Goal: Task Accomplishment & Management: Use online tool/utility

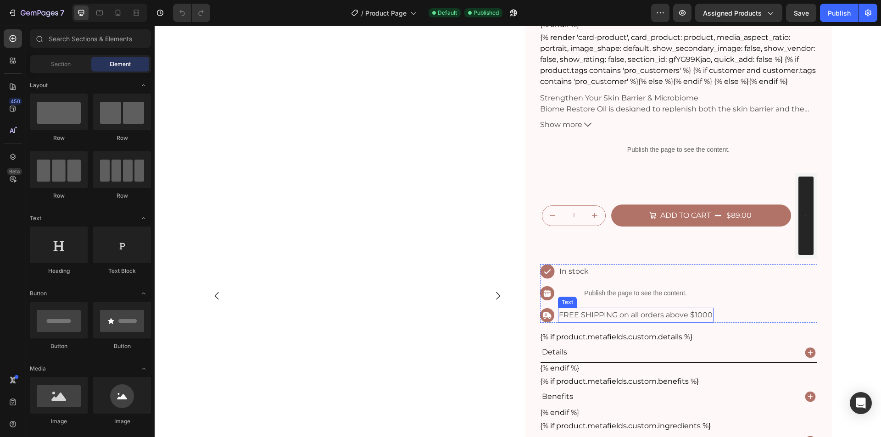
scroll to position [122, 0]
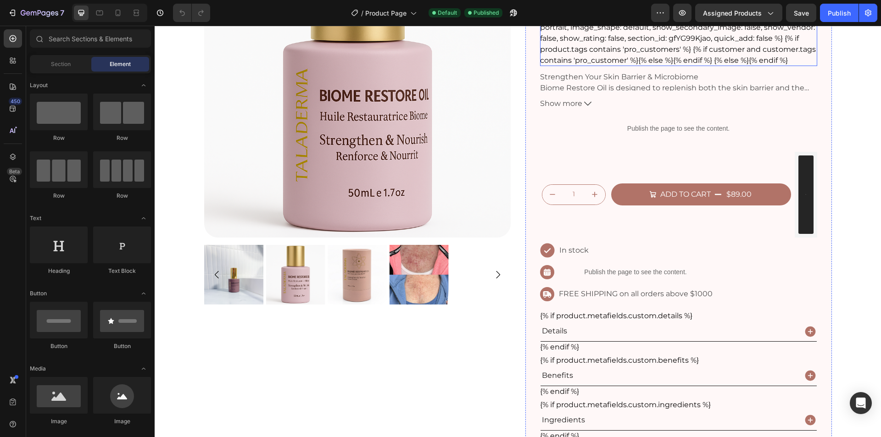
click at [639, 54] on div "{% render 'card-product', card_product: product, media_aspect_ratio: portrait, …" at bounding box center [678, 38] width 277 height 55
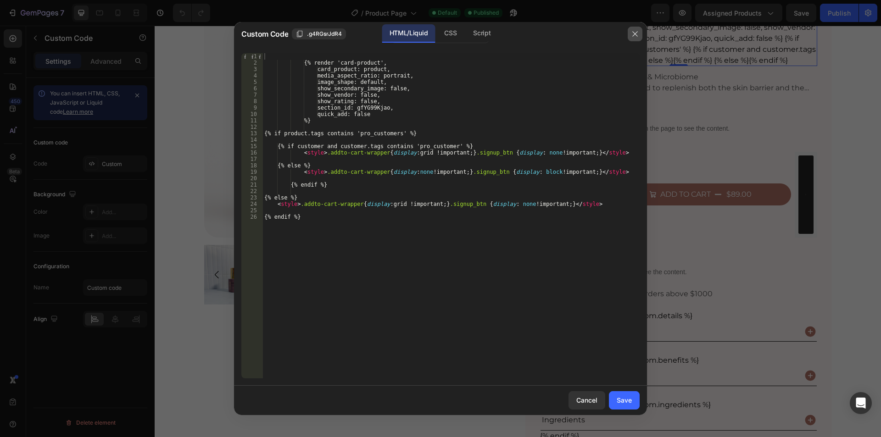
click at [631, 32] on icon "button" at bounding box center [634, 33] width 7 height 7
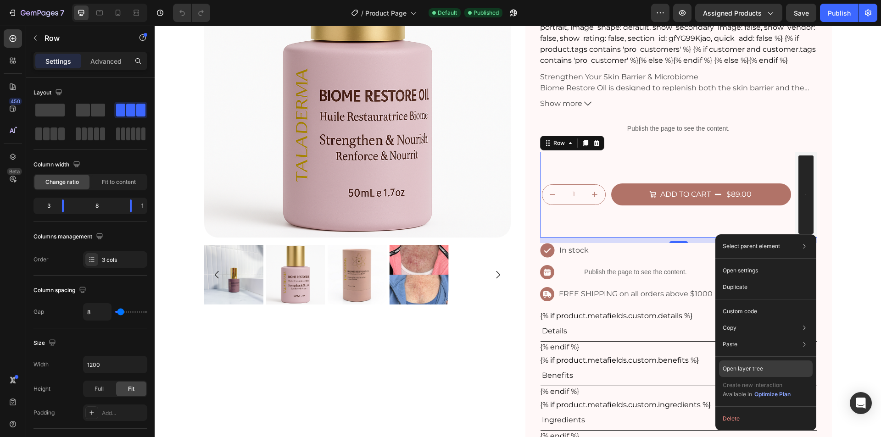
click at [754, 367] on p "Open layer tree" at bounding box center [742, 369] width 40 height 8
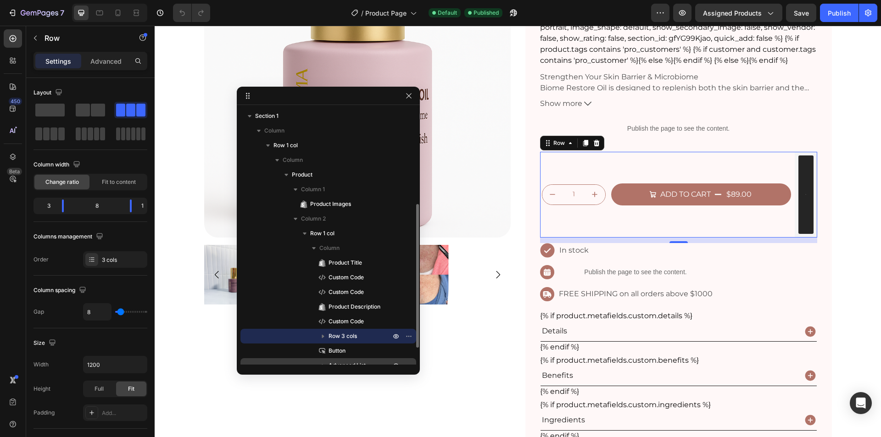
scroll to position [61, 0]
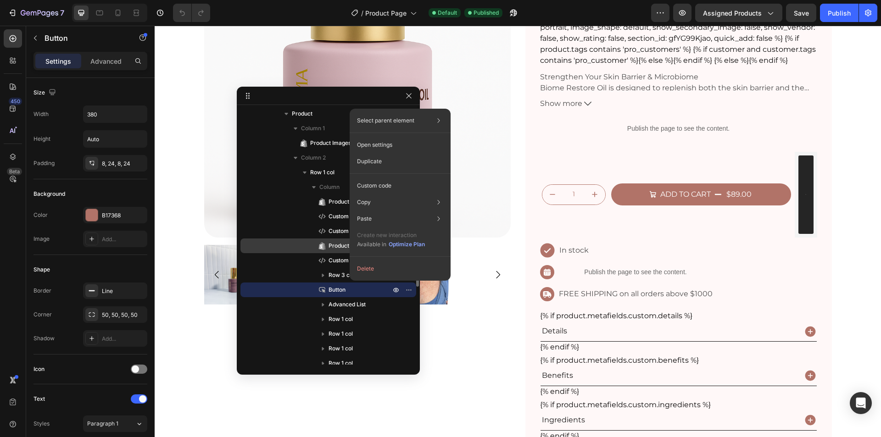
drag, startPoint x: 384, startPoint y: 163, endPoint x: 350, endPoint y: 252, distance: 95.6
click at [384, 163] on div "Duplicate" at bounding box center [400, 161] width 94 height 17
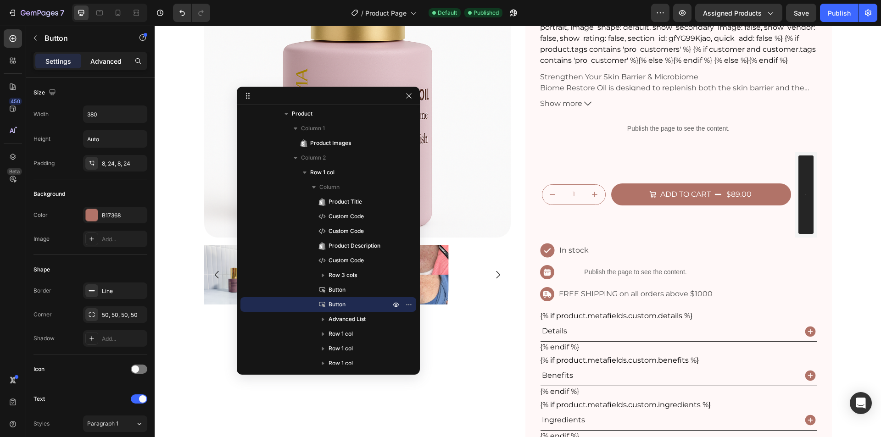
click at [98, 64] on p "Advanced" at bounding box center [105, 61] width 31 height 10
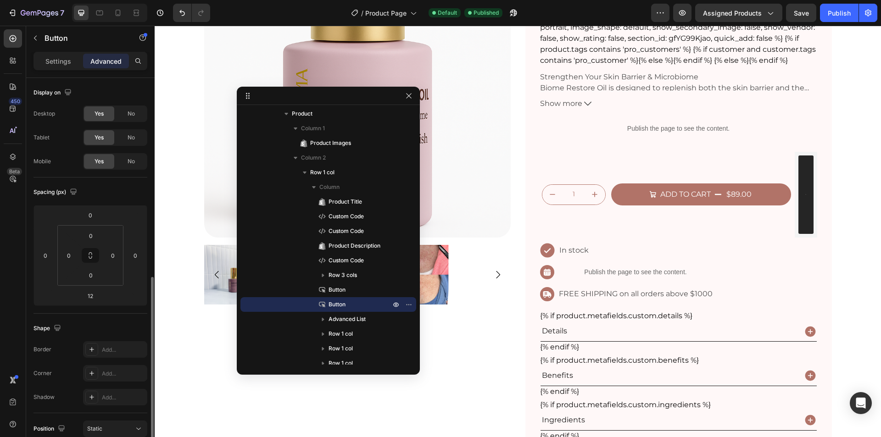
scroll to position [183, 0]
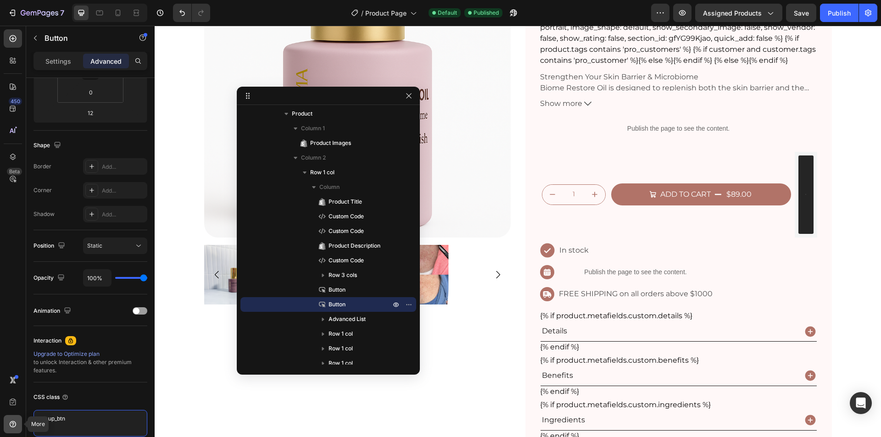
drag, startPoint x: 55, startPoint y: 418, endPoint x: 17, endPoint y: 416, distance: 37.7
click at [17, 416] on div "450 Beta More Sections(18) Elements(84) Section Element Hero Section Product De…" at bounding box center [77, 231] width 155 height 411
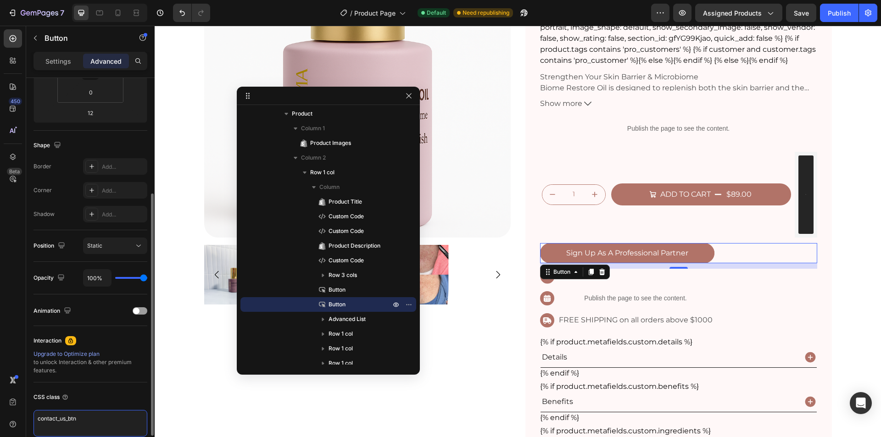
type textarea "contact_us_btn"
click at [107, 401] on div "CSS class" at bounding box center [90, 397] width 114 height 15
drag, startPoint x: 56, startPoint y: 61, endPoint x: 76, endPoint y: 200, distance: 140.8
click at [57, 61] on p "Settings" at bounding box center [58, 61] width 26 height 10
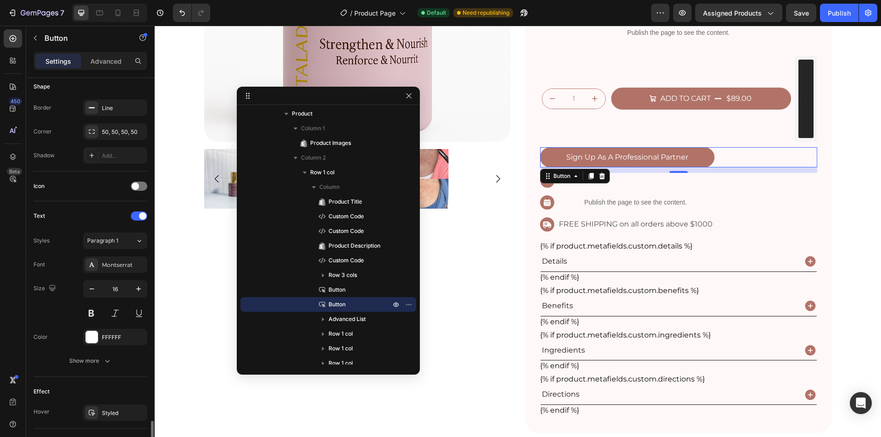
scroll to position [344, 0]
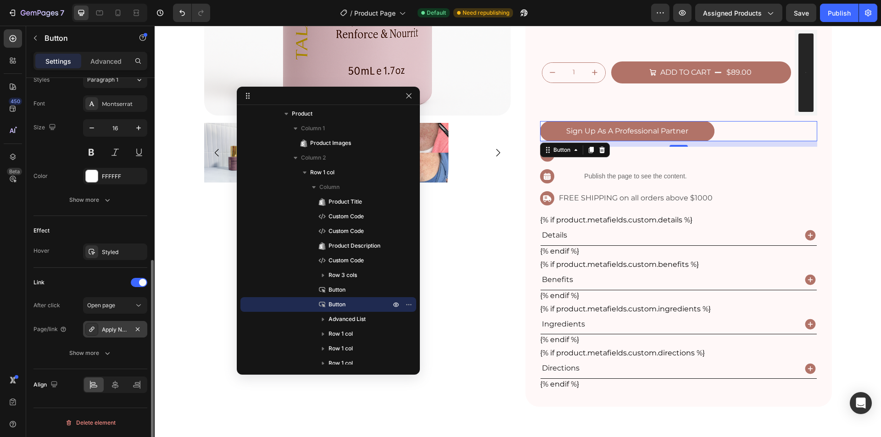
click at [118, 333] on div "Apply Now for Taladerma Professional Access" at bounding box center [115, 330] width 27 height 8
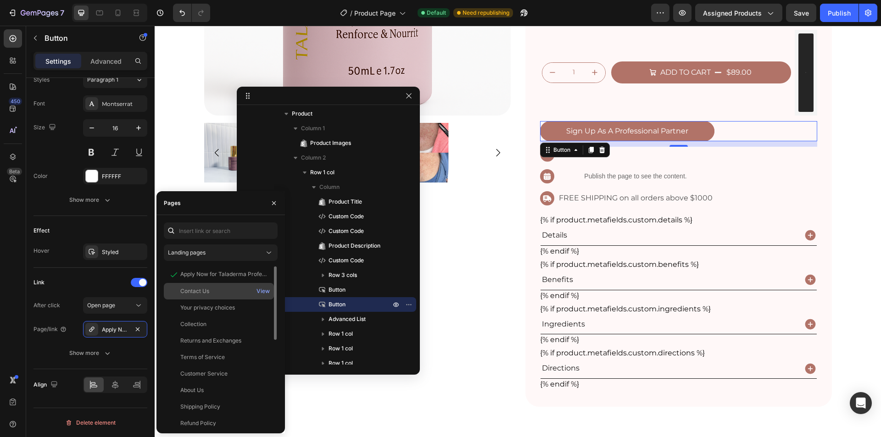
click at [207, 289] on div "Contact Us" at bounding box center [194, 291] width 29 height 8
click at [67, 298] on div "After click Open page" at bounding box center [90, 305] width 114 height 17
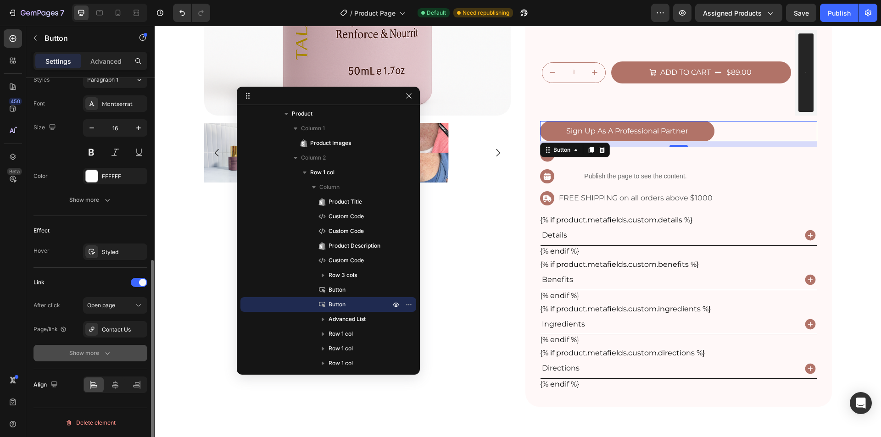
click at [102, 355] on div "Show more" at bounding box center [90, 353] width 43 height 9
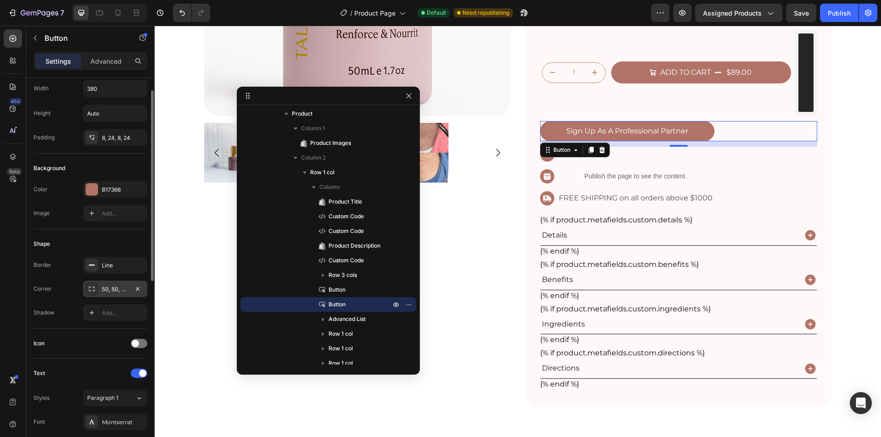
scroll to position [0, 0]
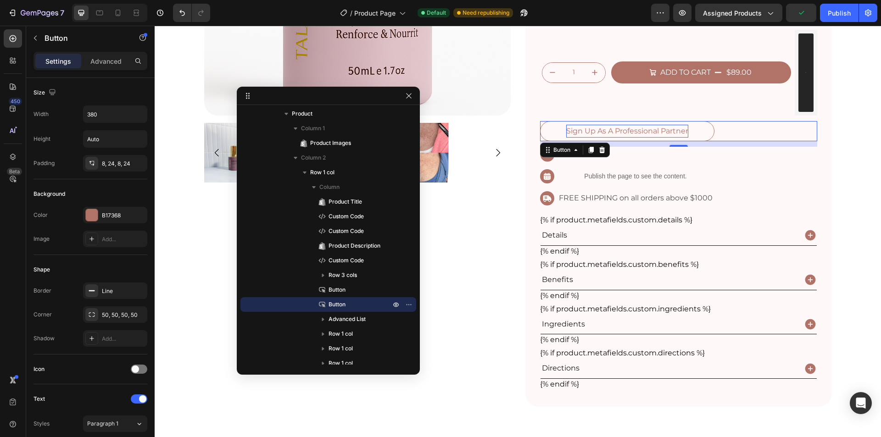
click at [606, 138] on p "Sign Up As A Professional Partner" at bounding box center [627, 131] width 122 height 13
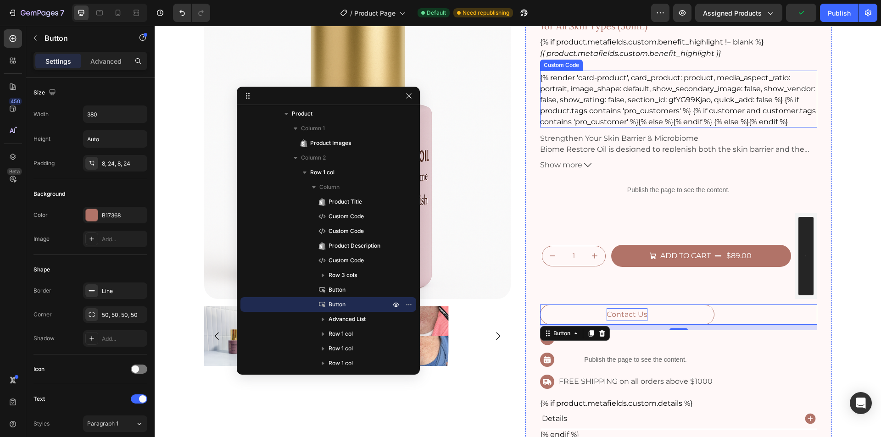
click at [606, 111] on div "{% render 'card-product', card_product: product, media_aspect_ratio: portrait, …" at bounding box center [678, 99] width 277 height 55
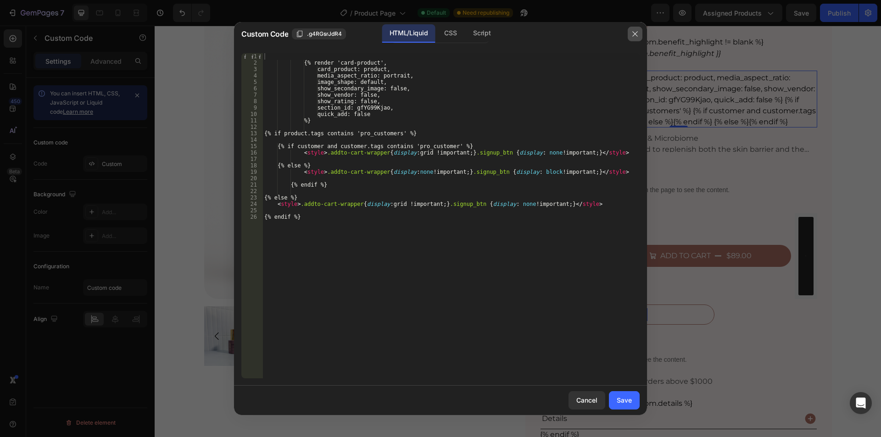
click at [632, 36] on icon "button" at bounding box center [634, 33] width 7 height 7
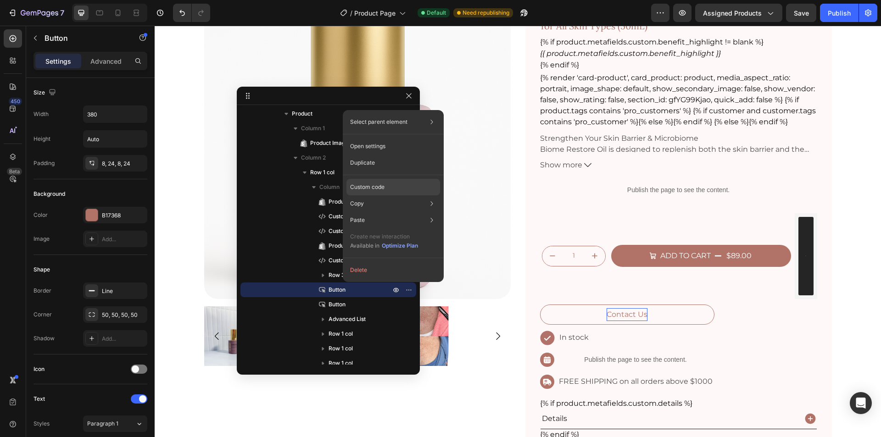
click at [371, 185] on p "Custom code" at bounding box center [367, 187] width 34 height 8
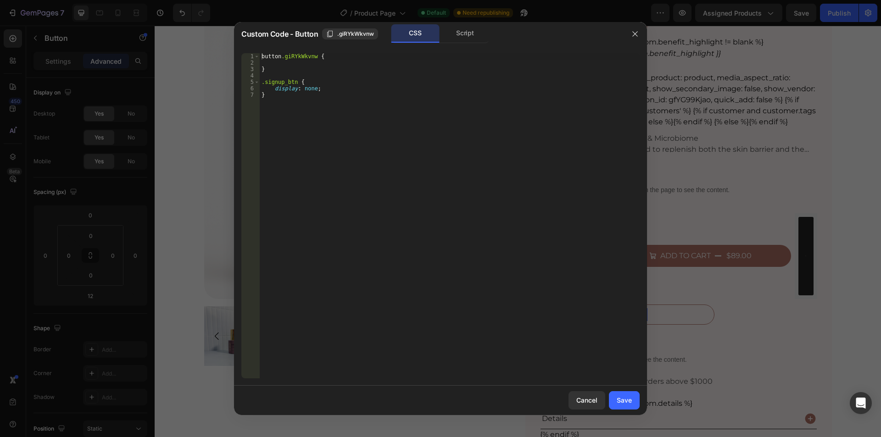
type textarea "}"
click at [306, 101] on div "button .giRYkWkvnw { } .signup_btn { display : none ; }" at bounding box center [450, 222] width 380 height 338
click at [632, 33] on icon "button" at bounding box center [634, 33] width 7 height 7
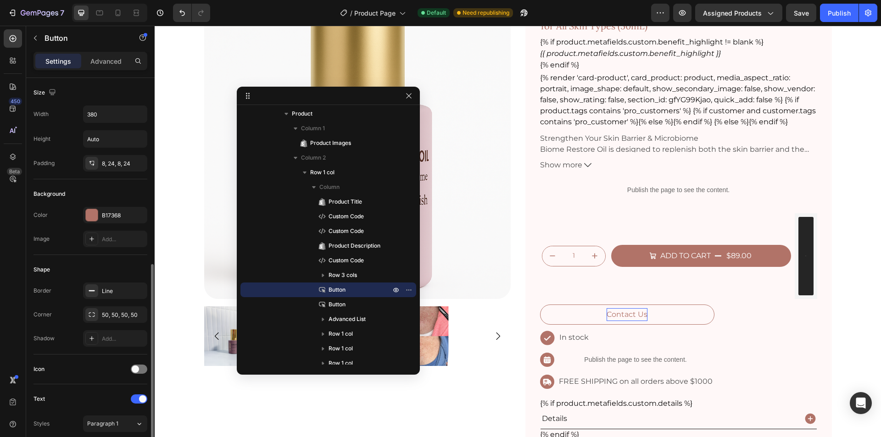
scroll to position [122, 0]
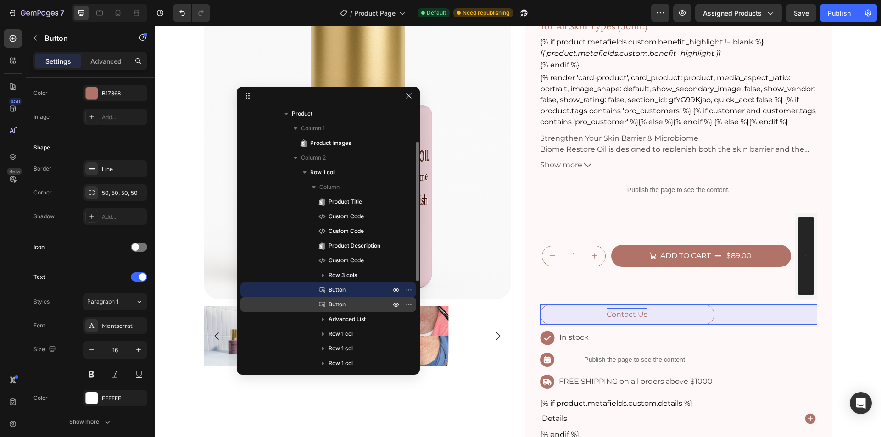
drag, startPoint x: 343, startPoint y: 302, endPoint x: 23, endPoint y: 93, distance: 381.9
click at [343, 302] on span "Button" at bounding box center [336, 304] width 17 height 9
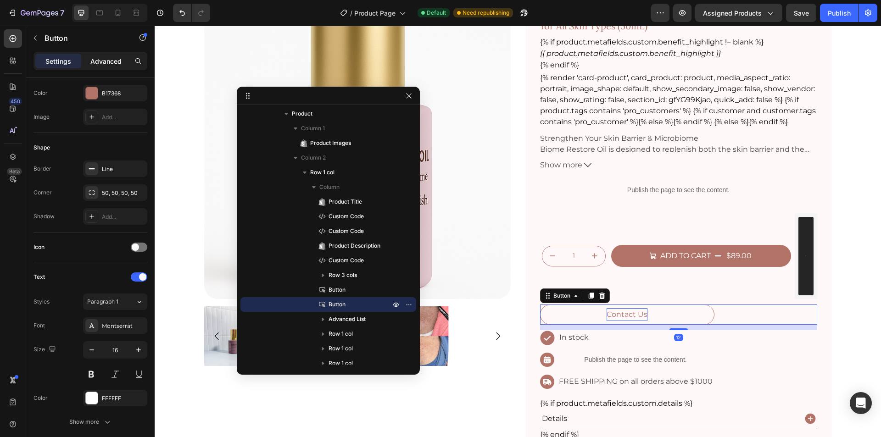
click at [105, 60] on p "Advanced" at bounding box center [105, 61] width 31 height 10
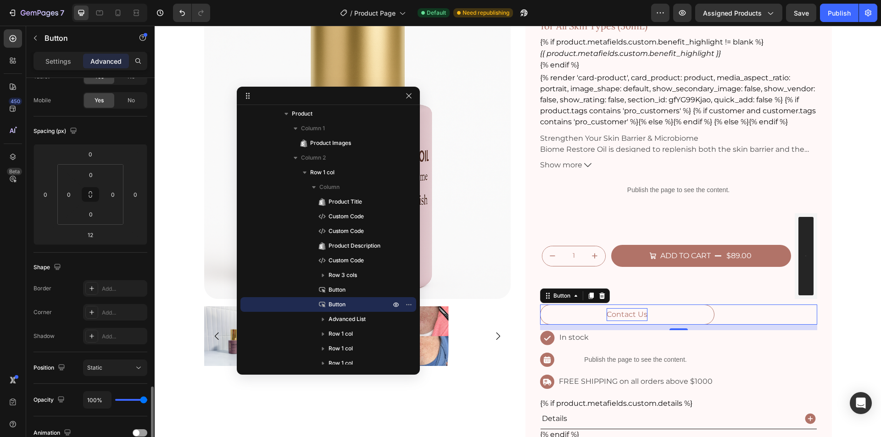
scroll to position [227, 0]
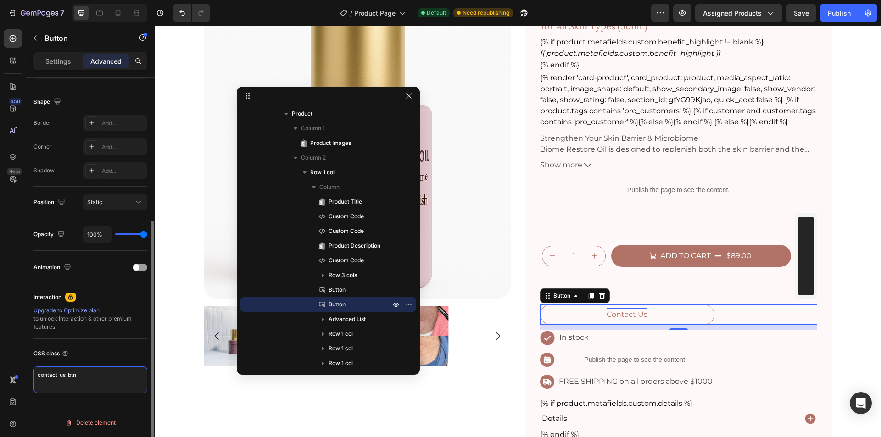
click at [85, 378] on textarea "contact_us_btn" at bounding box center [90, 379] width 114 height 27
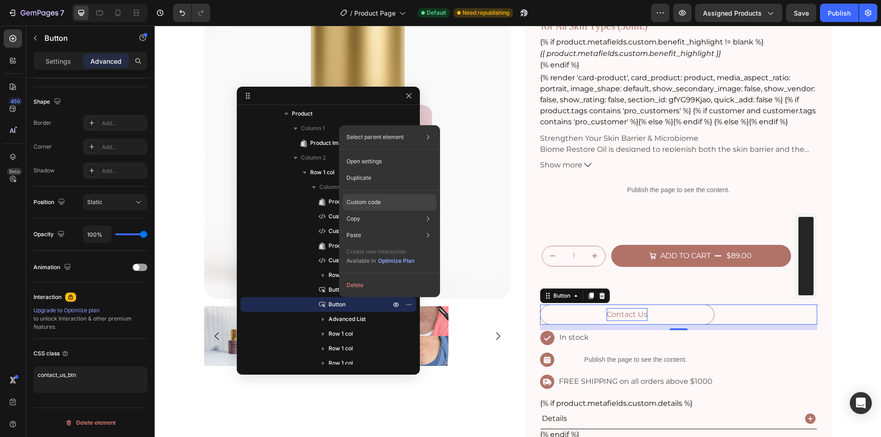
click at [380, 199] on p "Custom code" at bounding box center [363, 202] width 34 height 8
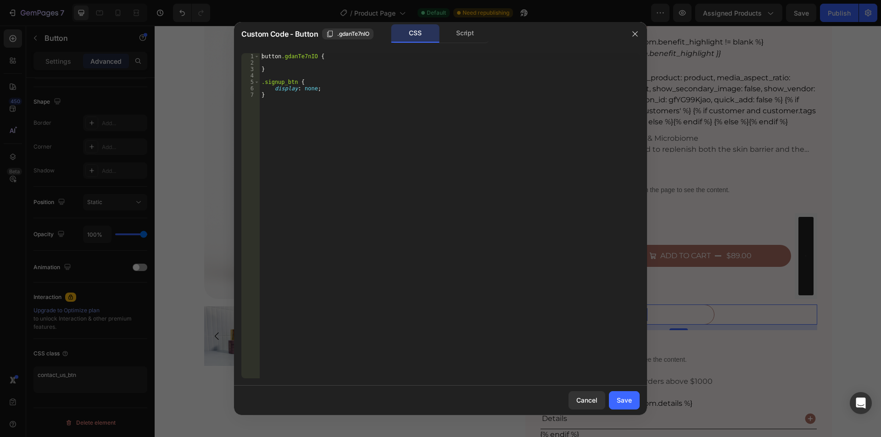
click at [385, 173] on div "button .gdanTe7nIO { } .signup_btn { display : none ; }" at bounding box center [450, 222] width 380 height 338
drag, startPoint x: 294, startPoint y: 81, endPoint x: 265, endPoint y: 82, distance: 29.8
click at [265, 82] on div "button .gdanTe7nIO { } .signup_btn { display : none ; }" at bounding box center [450, 222] width 380 height 338
paste textarea "contact_us"
type textarea ".contact_us_btn {"
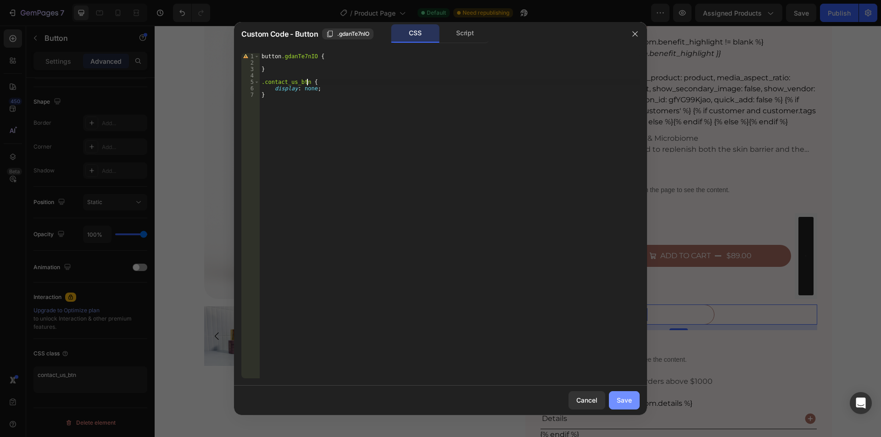
click at [627, 402] on div "Save" at bounding box center [623, 400] width 15 height 10
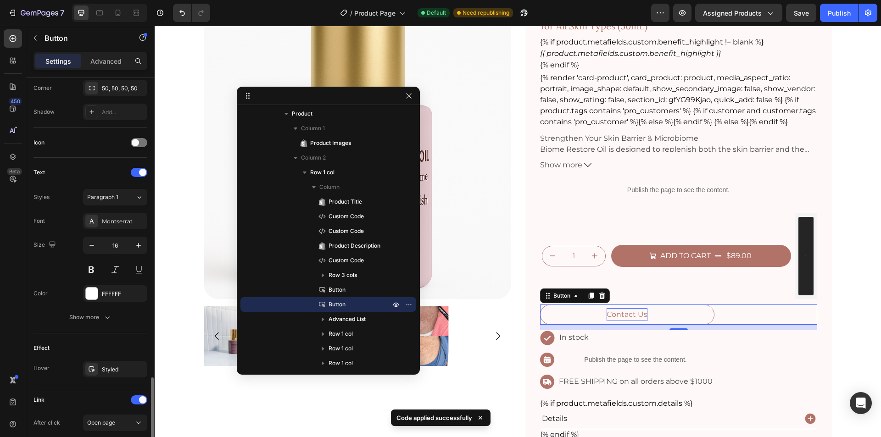
scroll to position [344, 0]
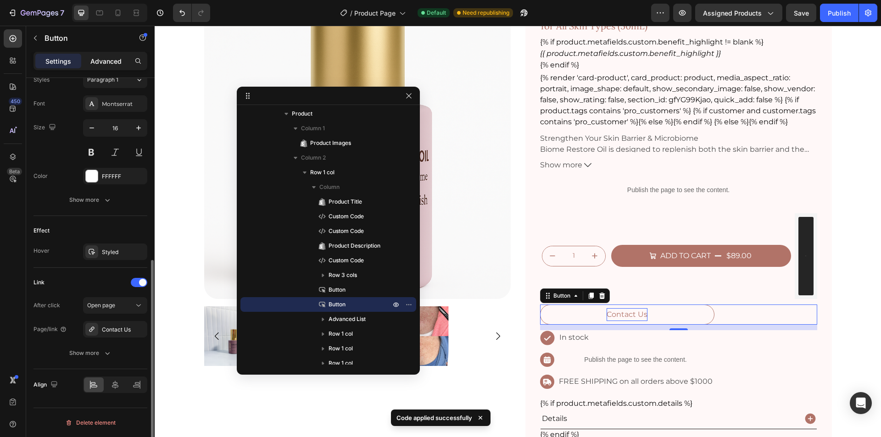
click at [101, 62] on p "Advanced" at bounding box center [105, 61] width 31 height 10
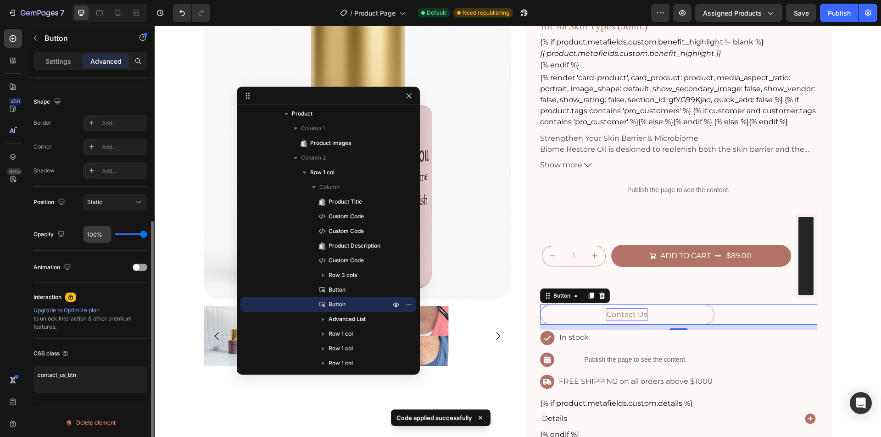
scroll to position [227, 0]
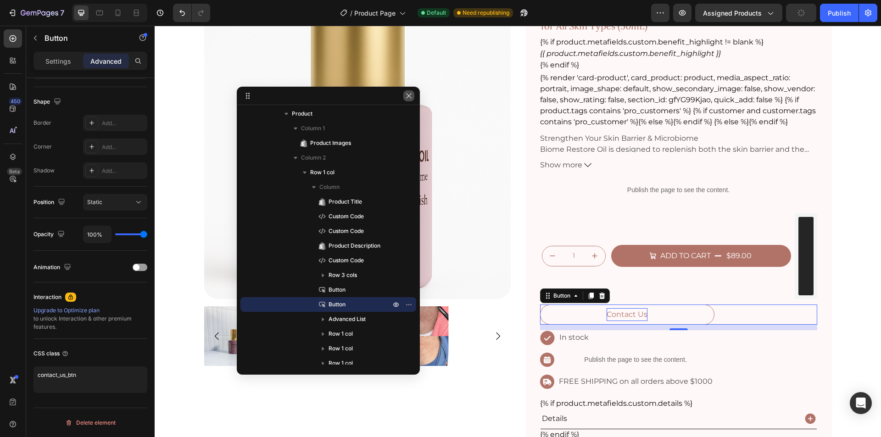
drag, startPoint x: 409, startPoint y: 97, endPoint x: 490, endPoint y: 132, distance: 88.2
click at [409, 97] on icon "button" at bounding box center [408, 95] width 7 height 7
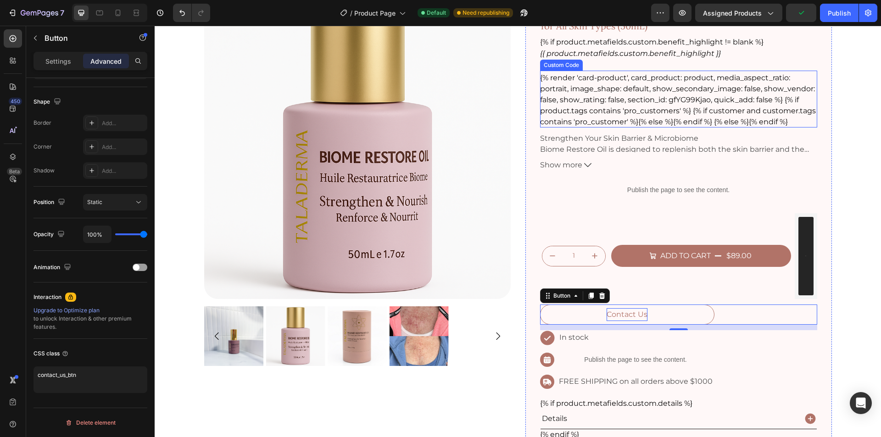
click at [616, 115] on div "{% render 'card-product', card_product: product, media_aspect_ratio: portrait, …" at bounding box center [678, 99] width 277 height 55
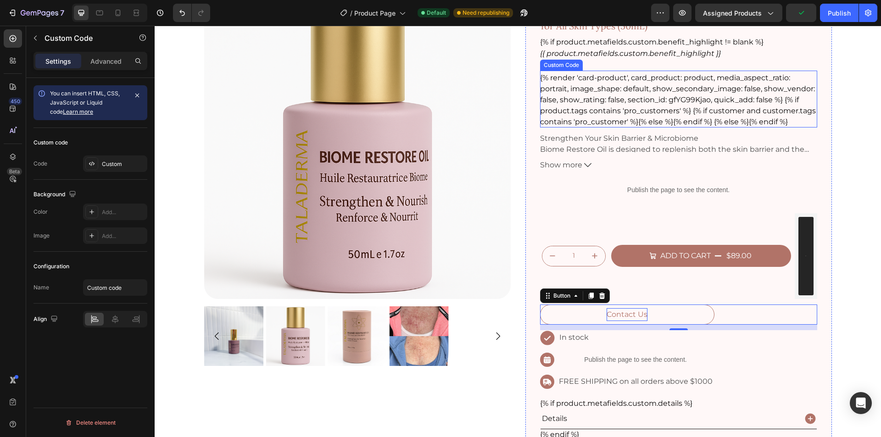
scroll to position [0, 0]
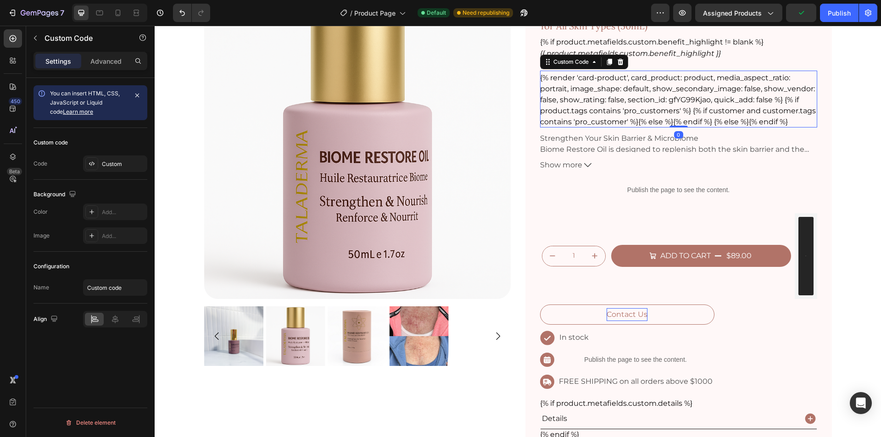
click at [616, 115] on div "{% render 'card-product', card_product: product, media_aspect_ratio: portrait, …" at bounding box center [678, 99] width 277 height 55
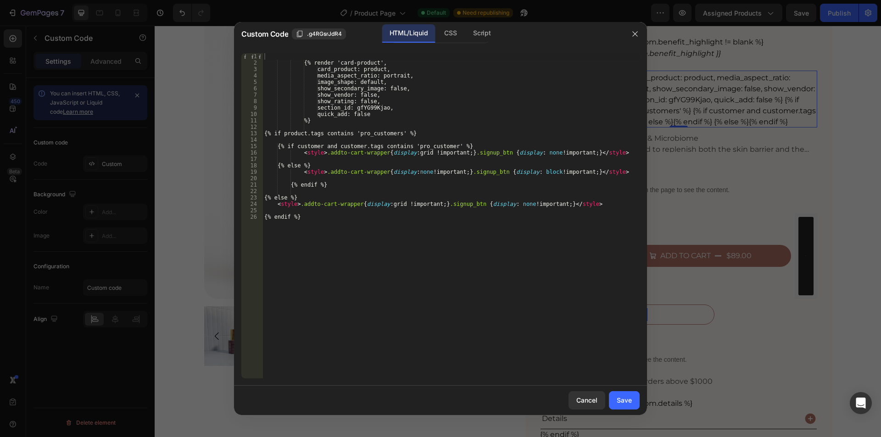
click at [467, 206] on div "{% render 'card-product', card_product: product, media_aspect_ratio: portrait, …" at bounding box center [450, 222] width 377 height 338
paste textarea "contact_us_btn"
type textarea "<style>.addto-cart-wrapper{display:grid !important;}.signup_btn, .contact_us_bt…"
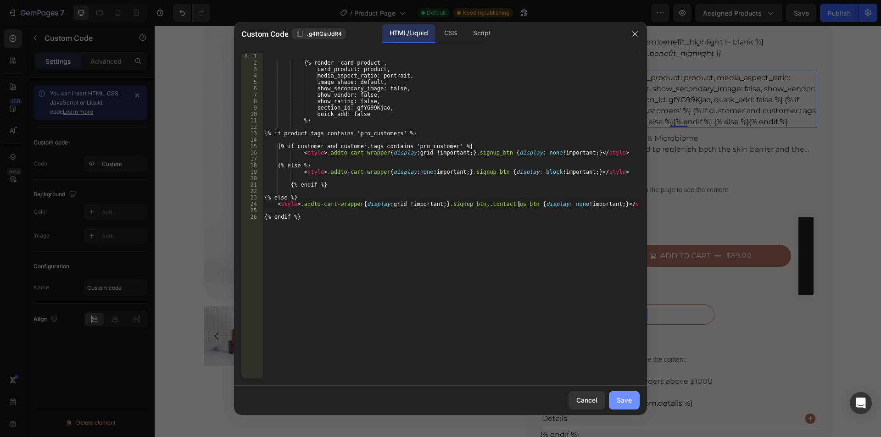
click at [623, 399] on div "Save" at bounding box center [623, 400] width 15 height 10
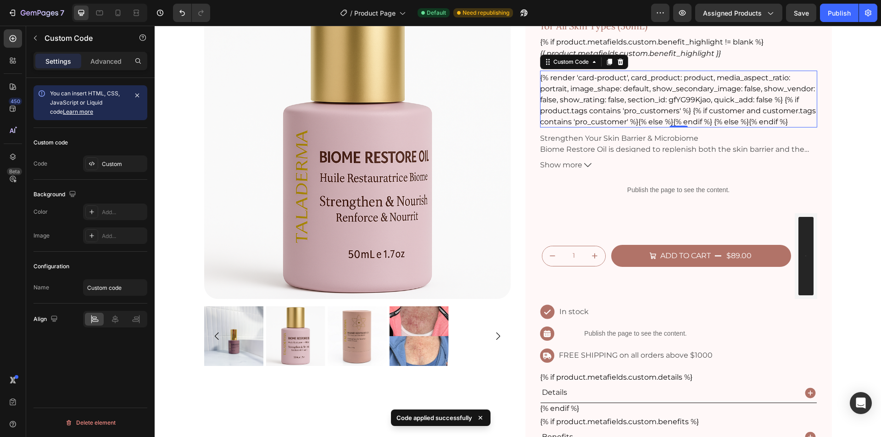
click at [603, 100] on div "{% render 'card-product', card_product: product, media_aspect_ratio: portrait, …" at bounding box center [678, 99] width 277 height 55
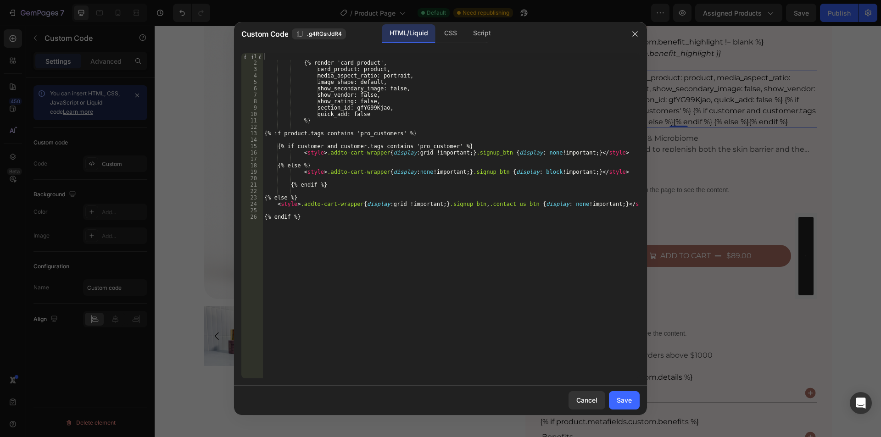
click at [486, 145] on div "{% render 'card-product', card_product: product, media_aspect_ratio: portrait, …" at bounding box center [450, 222] width 377 height 338
paste textarea "{% unless card_product.tags contains 'contact_us"
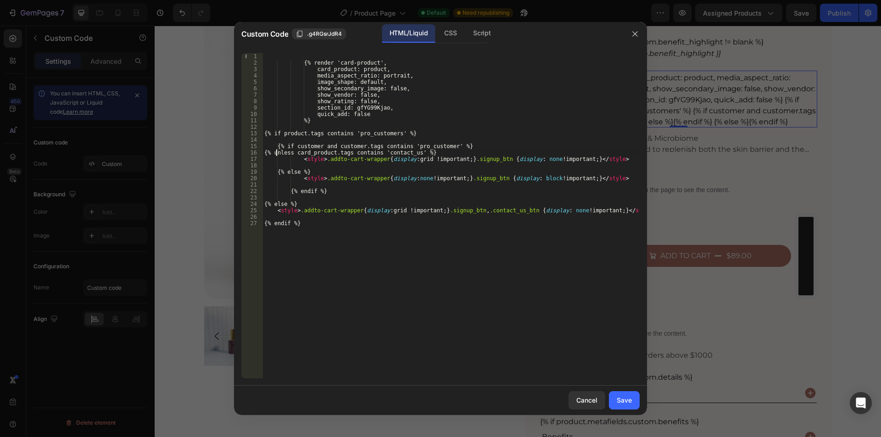
click at [277, 152] on div "{% render 'card-product', card_product: product, media_aspect_ratio: portrait, …" at bounding box center [450, 222] width 377 height 338
click at [300, 161] on div "{% render 'card-product', card_product: product, media_aspect_ratio: portrait, …" at bounding box center [450, 222] width 377 height 338
click at [318, 152] on div "{% render 'card-product', card_product: product, media_aspect_ratio: portrait, …" at bounding box center [450, 222] width 377 height 338
type textarea "{% if card_product.tags contains 'contact_us' %}"
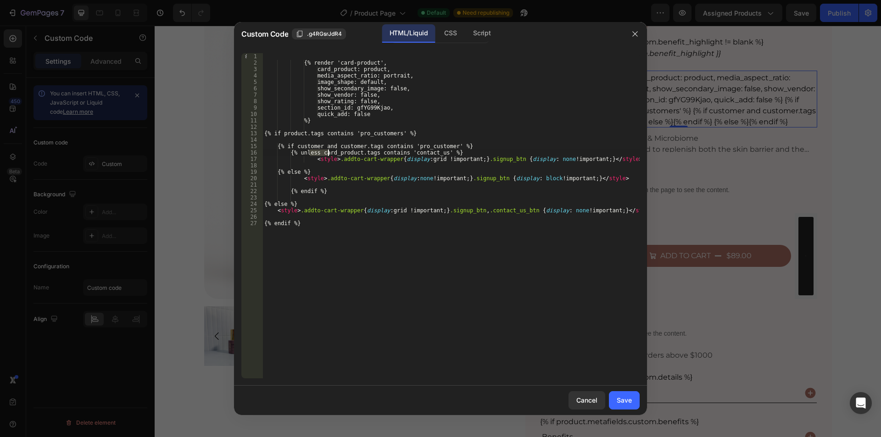
scroll to position [0, 4]
drag, startPoint x: 458, startPoint y: 140, endPoint x: 459, endPoint y: 151, distance: 11.1
click at [458, 142] on div "{% render 'card-product', card_product: product, media_aspect_ratio: portrait, …" at bounding box center [450, 222] width 377 height 338
click at [459, 151] on div "{% render 'card-product', card_product: product, media_aspect_ratio: portrait, …" at bounding box center [450, 222] width 377 height 338
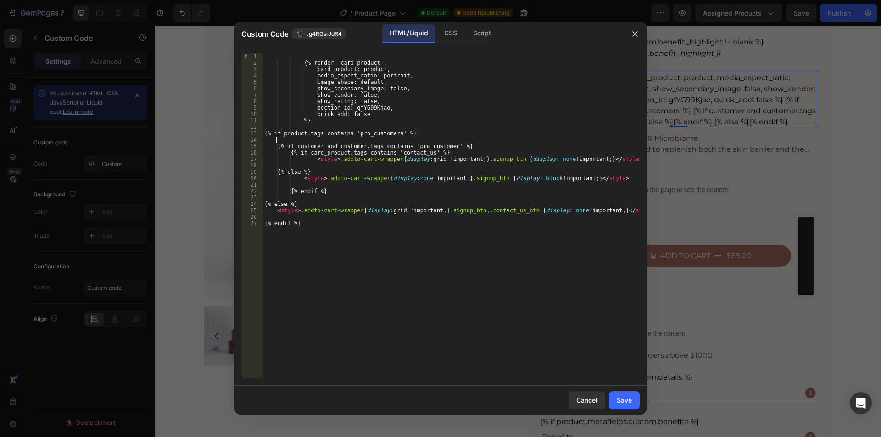
type textarea "{% if card_product.tags contains 'contact_us' %}"
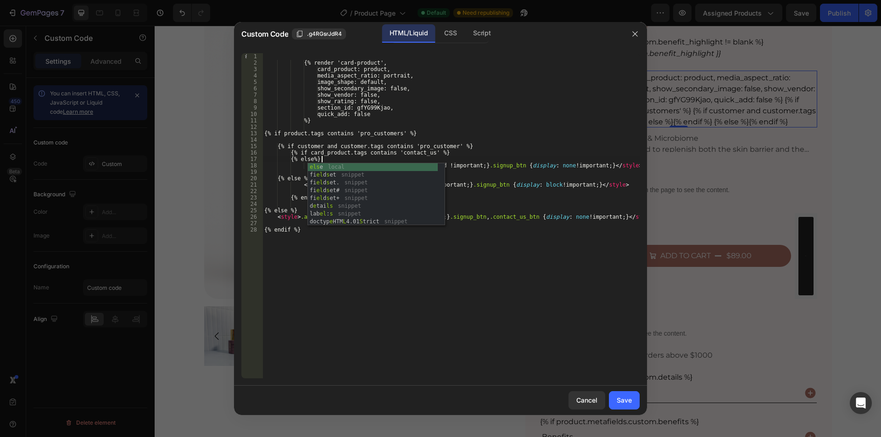
scroll to position [0, 5]
type textarea "{% else %}"
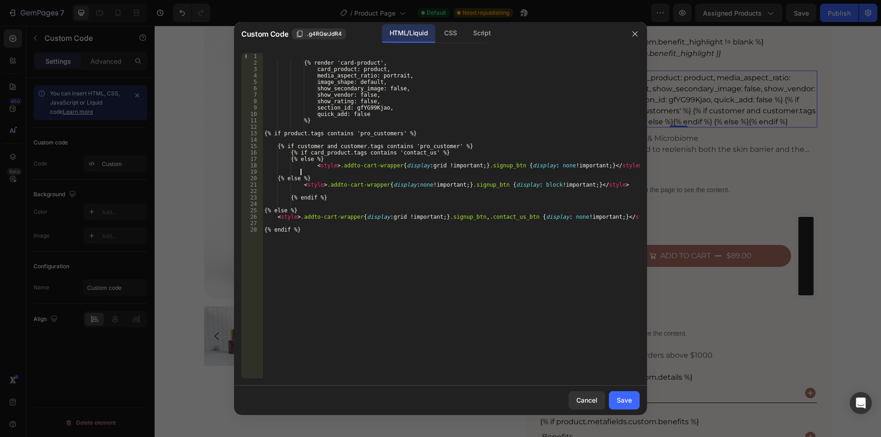
click at [322, 172] on div "{% render 'card-product', card_product: product, media_aspect_ratio: portrait, …" at bounding box center [450, 222] width 377 height 338
click at [456, 152] on div "{% render 'card-product', card_product: product, media_aspect_ratio: portrait, …" at bounding box center [450, 222] width 377 height 338
type textarea "{% if card_product.tags contains 'contact_us' %}"
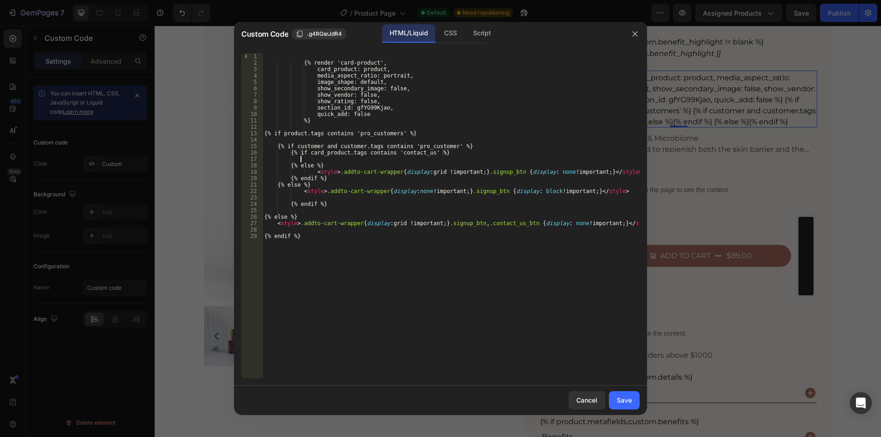
scroll to position [0, 3]
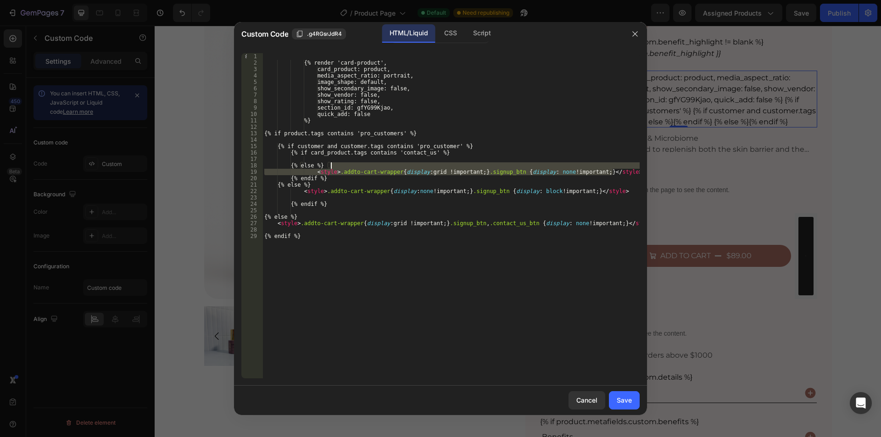
drag, startPoint x: 616, startPoint y: 172, endPoint x: 617, endPoint y: 166, distance: 6.1
click at [617, 166] on div "{% render 'card-product', card_product: product, media_aspect_ratio: portrait, …" at bounding box center [450, 222] width 377 height 338
click at [477, 155] on div "{% render 'card-product', card_product: product, media_aspect_ratio: portrait, …" at bounding box center [450, 222] width 377 height 338
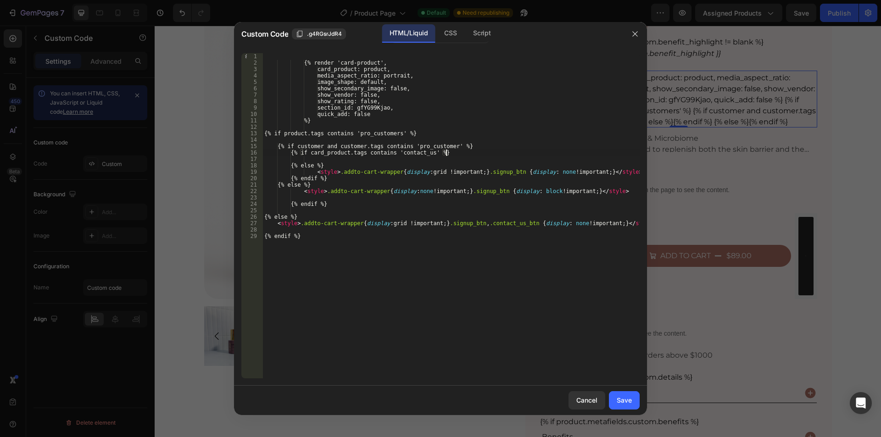
paste textarea "<style>.addto-cart-wrapper{display:grid !important;}.signup_btn {display: none …"
type textarea "<style>.addto-cart-wrapper{display:grid !important;}.signup_btn {display: none …"
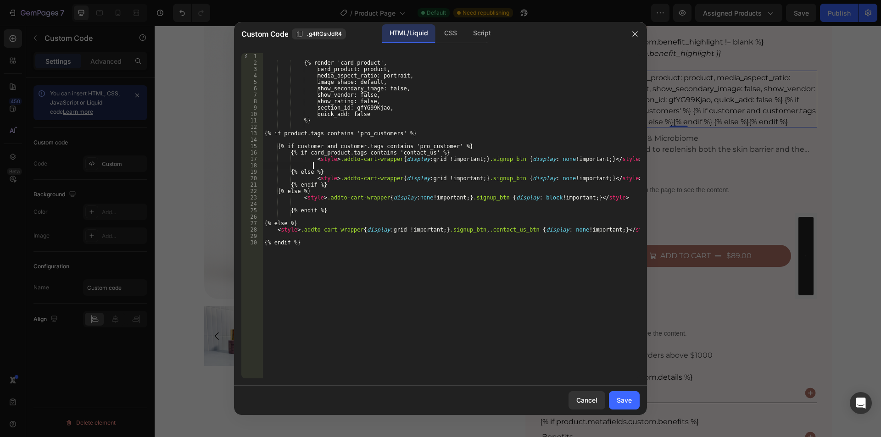
click at [350, 166] on div "{% render 'card-product', card_product: product, media_aspect_ratio: portrait, …" at bounding box center [450, 222] width 377 height 338
drag, startPoint x: 615, startPoint y: 165, endPoint x: 624, endPoint y: 160, distance: 10.3
click at [624, 160] on div "{% render 'card-product', card_product: product, media_aspect_ratio: portrait, …" at bounding box center [450, 222] width 377 height 338
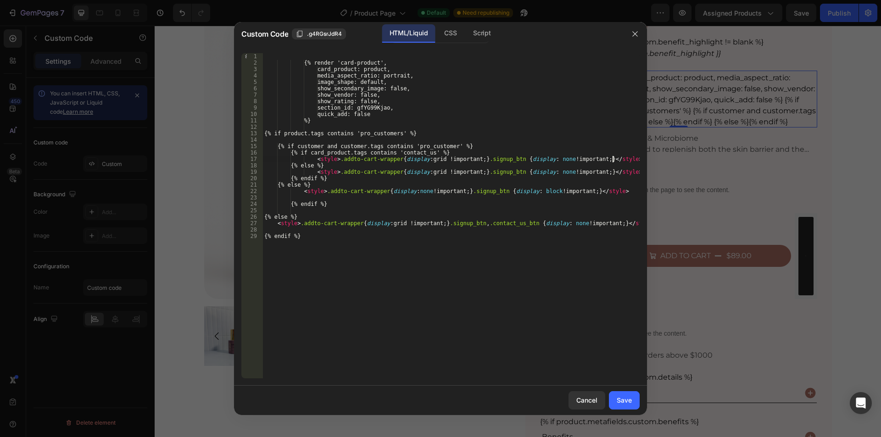
click at [426, 159] on div "{% render 'card-product', card_product: product, media_aspect_ratio: portrait, …" at bounding box center [450, 222] width 377 height 338
drag, startPoint x: 504, startPoint y: 157, endPoint x: 471, endPoint y: 160, distance: 33.6
click at [471, 160] on div "{% render 'card-product', card_product: product, media_aspect_ratio: portrait, …" at bounding box center [450, 222] width 377 height 338
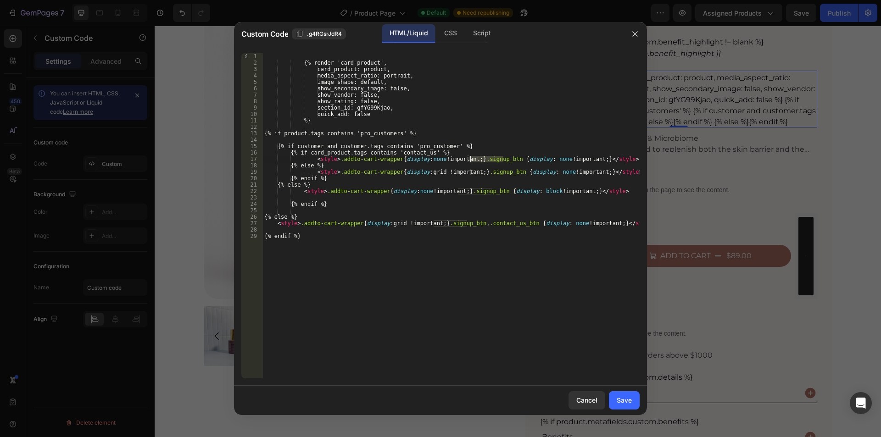
click at [390, 159] on div "{% render 'card-product', card_product: product, media_aspect_ratio: portrait, …" at bounding box center [450, 222] width 377 height 338
paste textarea ".signup_btn"
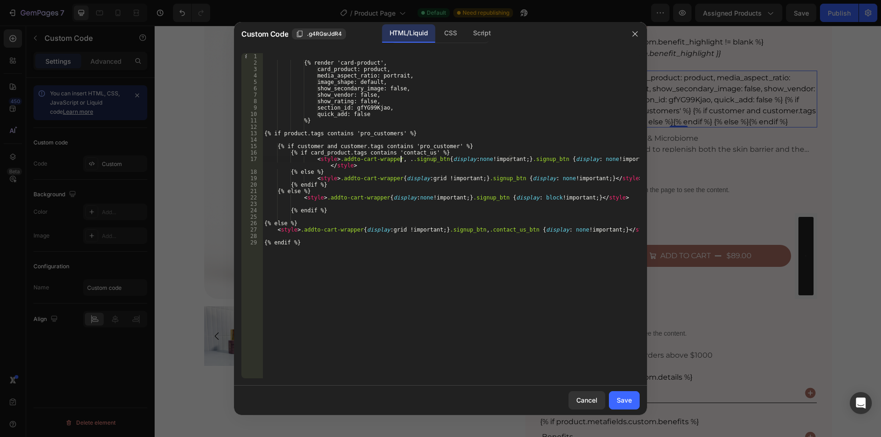
click at [401, 158] on div "{% render 'card-product', card_product: product, media_aspect_ratio: portrait, …" at bounding box center [450, 222] width 377 height 338
click at [581, 157] on div "{% render 'card-product', card_product: product, media_aspect_ratio: portrait, …" at bounding box center [450, 222] width 377 height 338
drag, startPoint x: 543, startPoint y: 159, endPoint x: 513, endPoint y: 159, distance: 29.8
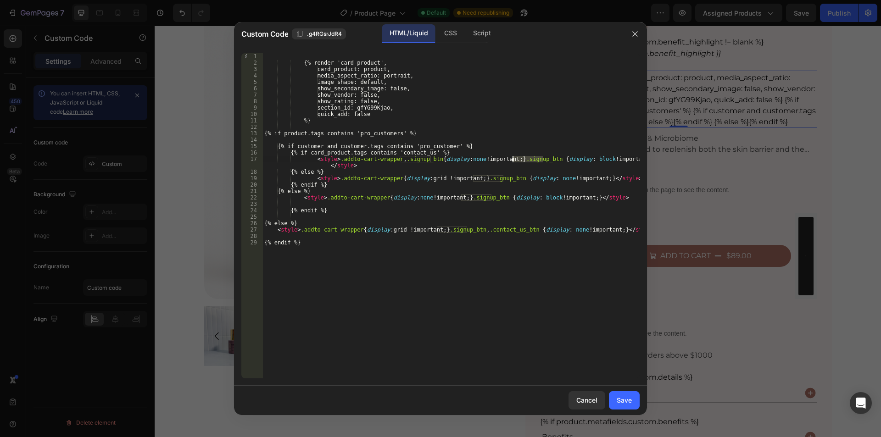
click at [513, 159] on div "{% render 'card-product', card_product: product, media_aspect_ratio: portrait, …" at bounding box center [450, 222] width 377 height 338
paste textarea "contact_us"
click at [494, 197] on div "{% render 'card-product', card_product: product, media_aspect_ratio: portrait, …" at bounding box center [450, 222] width 377 height 338
click at [504, 176] on div "{% render 'card-product', card_product: product, media_aspect_ratio: portrait, …" at bounding box center [450, 222] width 377 height 338
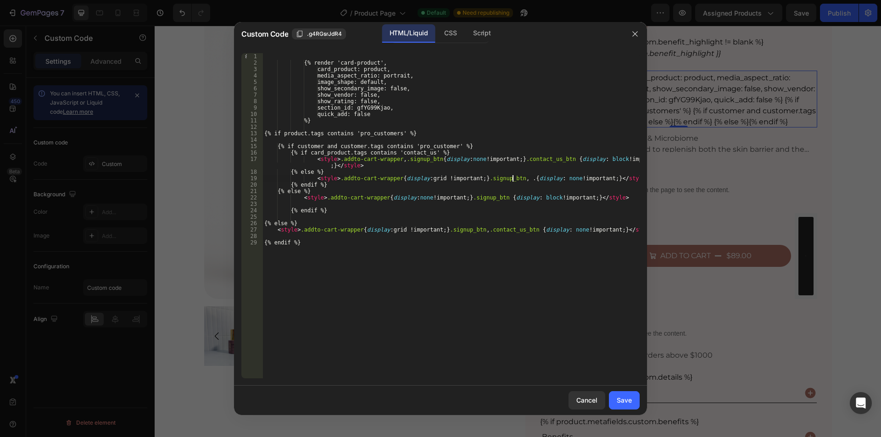
paste textarea "contact_us_btn"
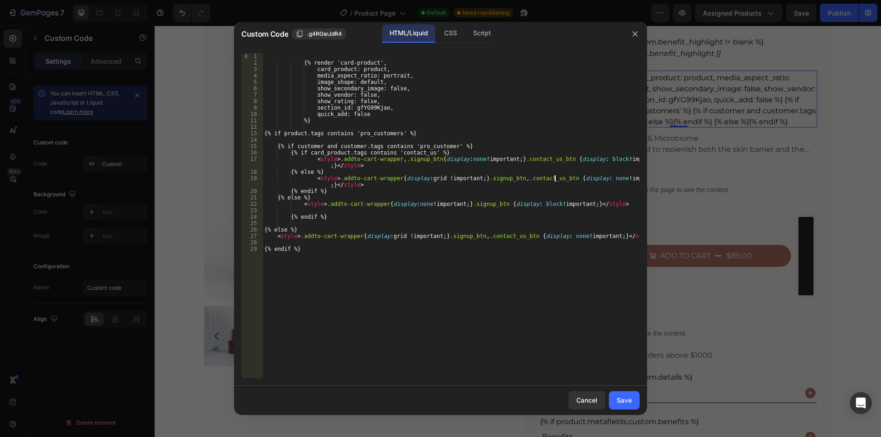
click at [381, 202] on div "{% render 'card-product', card_product: product, media_aspect_ratio: portrait, …" at bounding box center [450, 222] width 377 height 338
paste textarea "contact_us_btn"
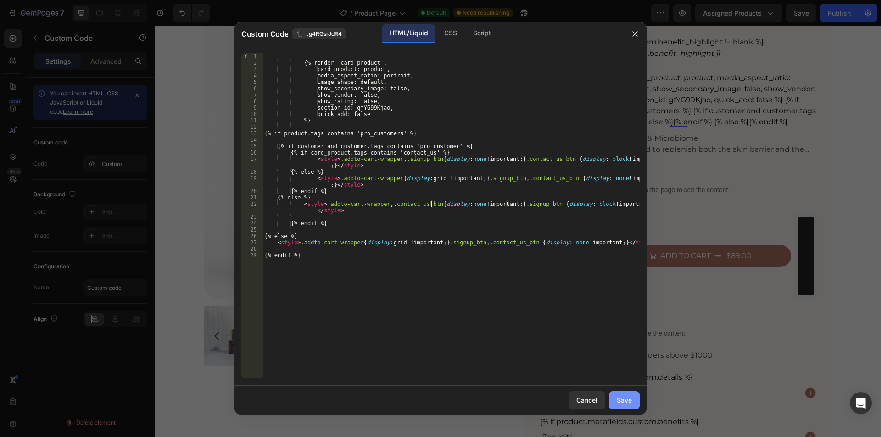
type textarea "<style>.addto-cart-wrapper, .contact_us_btn{display:none !important;}.signup_bt…"
drag, startPoint x: 629, startPoint y: 402, endPoint x: 637, endPoint y: 435, distance: 33.9
click at [629, 402] on div "Save" at bounding box center [623, 400] width 15 height 10
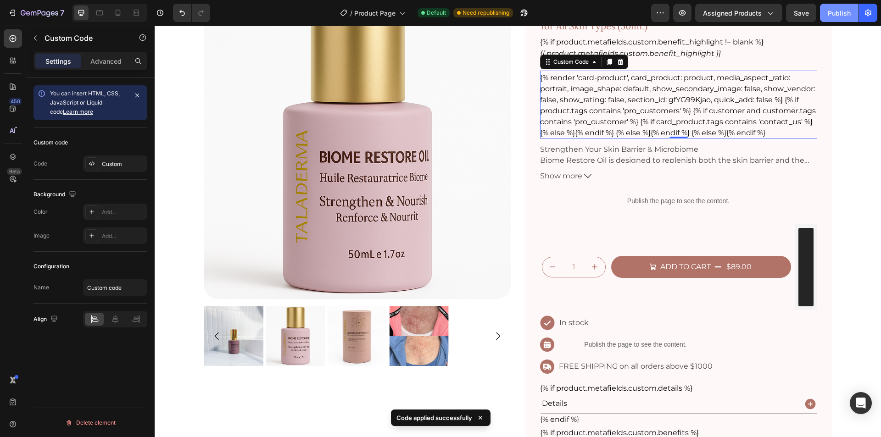
click at [837, 9] on div "Publish" at bounding box center [838, 13] width 23 height 10
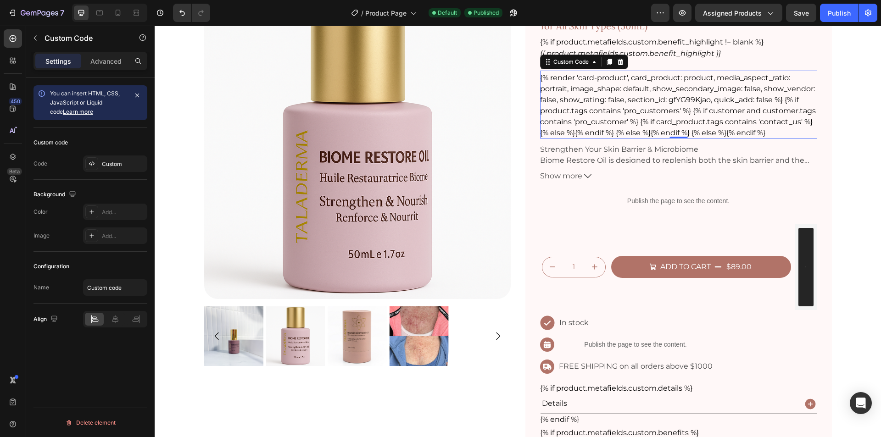
click at [598, 103] on div "{% render 'card-product', card_product: product, media_aspect_ratio: portrait, …" at bounding box center [678, 105] width 277 height 66
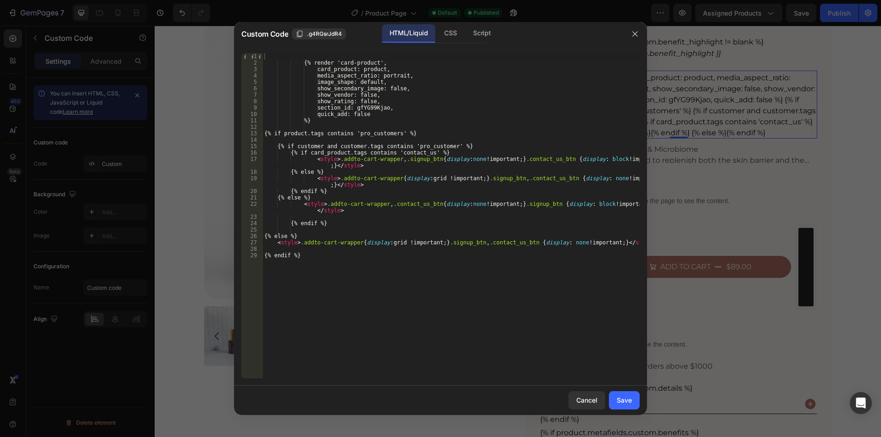
click at [334, 153] on div "{% render 'card-product', card_product: product, media_aspect_ratio: portrait, …" at bounding box center [450, 222] width 377 height 338
type textarea "{% if product.tags contains 'contact_us' %}"
click at [633, 402] on button "Save" at bounding box center [624, 400] width 31 height 18
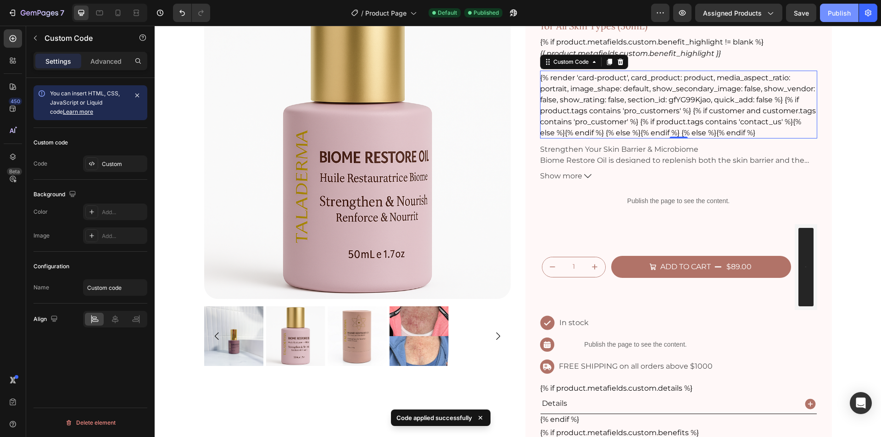
click at [832, 17] on div "Publish" at bounding box center [838, 13] width 23 height 10
